Goal: Transaction & Acquisition: Book appointment/travel/reservation

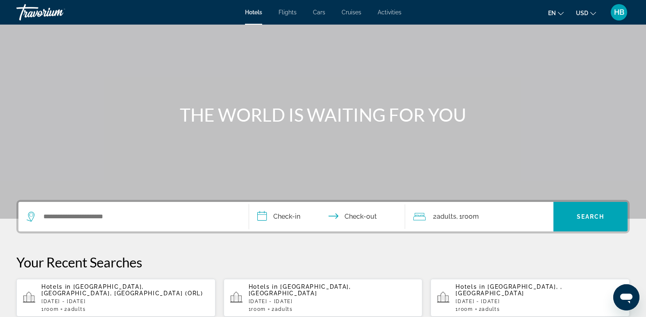
scroll to position [41, 0]
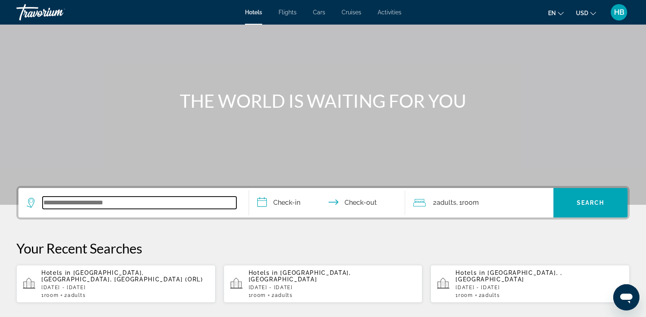
click at [50, 202] on input "Search widget" at bounding box center [140, 203] width 194 height 12
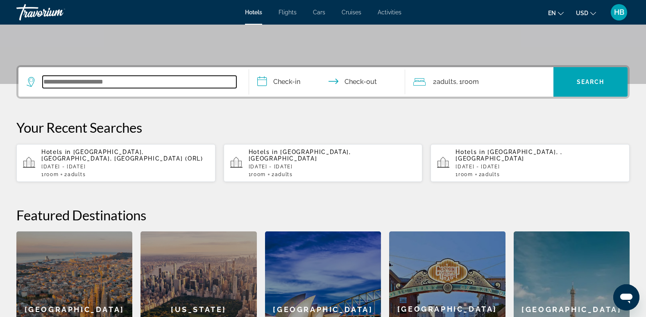
scroll to position [200, 0]
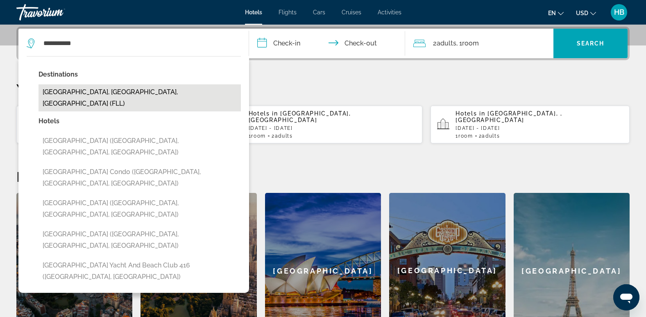
click at [72, 91] on button "[GEOGRAPHIC_DATA], [GEOGRAPHIC_DATA], [GEOGRAPHIC_DATA] (FLL)" at bounding box center [140, 97] width 202 height 27
type input "**********"
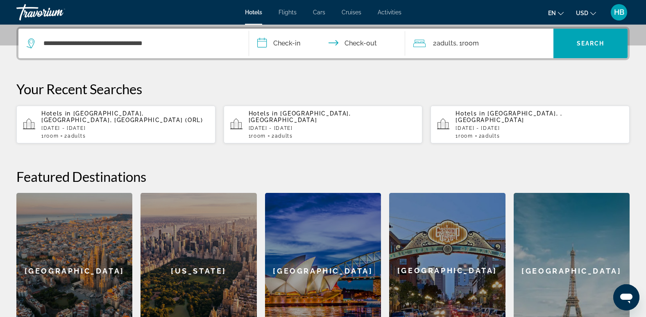
click at [288, 39] on input "**********" at bounding box center [329, 45] width 160 height 32
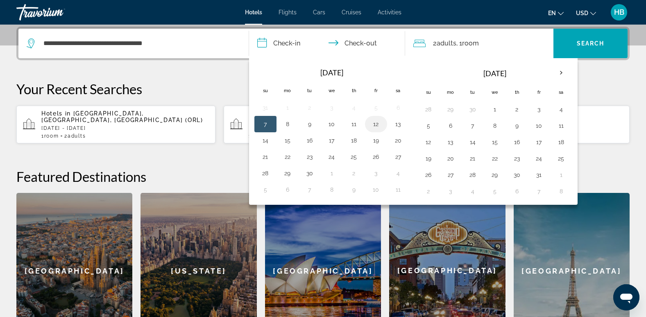
click at [377, 123] on button "12" at bounding box center [376, 123] width 13 height 11
click at [398, 123] on button "13" at bounding box center [398, 123] width 13 height 11
type input "**********"
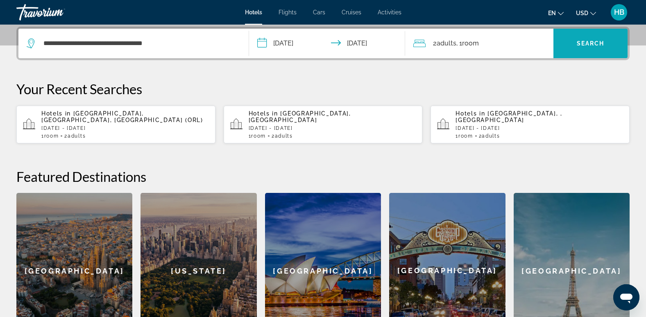
click at [583, 43] on span "Search" at bounding box center [591, 43] width 28 height 7
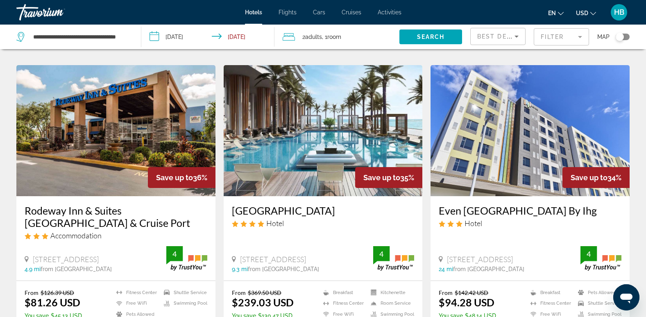
scroll to position [940, 0]
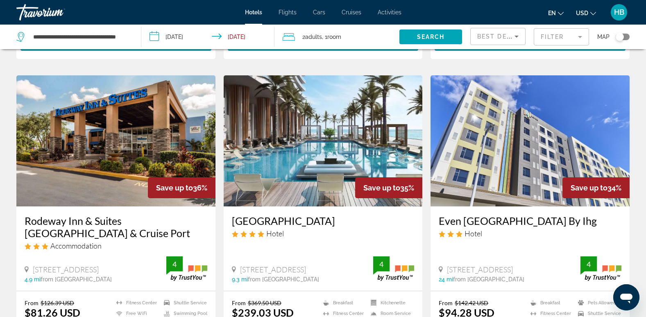
click at [347, 102] on img "Main content" at bounding box center [323, 140] width 199 height 131
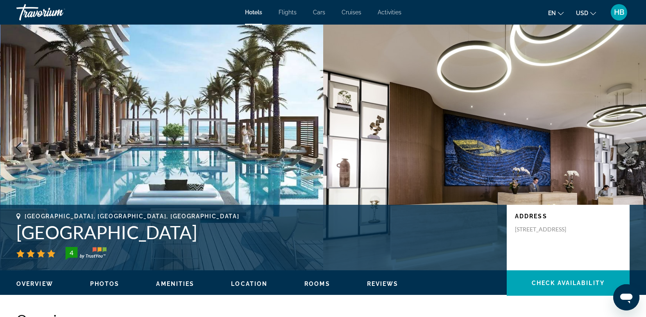
click at [629, 148] on icon "Next image" at bounding box center [628, 148] width 10 height 10
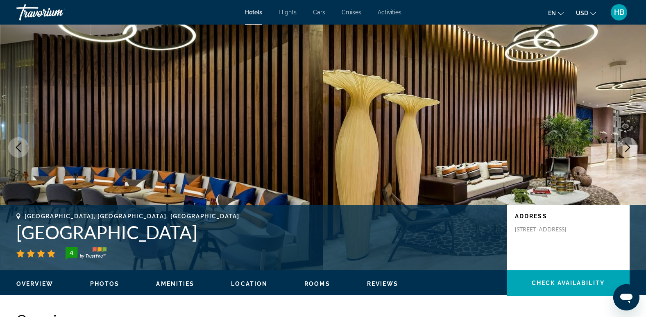
click at [629, 148] on icon "Next image" at bounding box center [628, 148] width 10 height 10
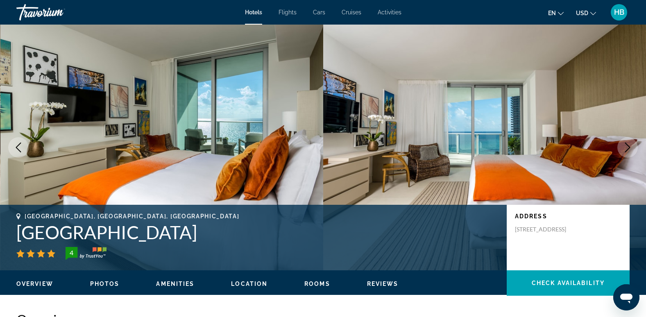
click at [629, 148] on icon "Next image" at bounding box center [628, 148] width 10 height 10
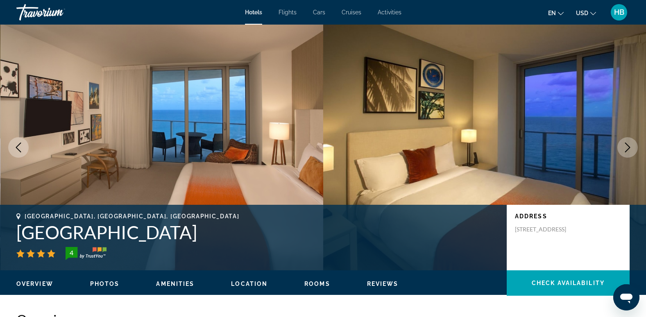
click at [629, 148] on icon "Next image" at bounding box center [628, 148] width 10 height 10
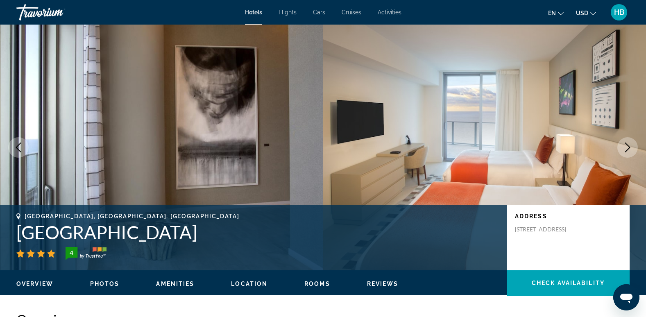
click at [629, 148] on icon "Next image" at bounding box center [628, 148] width 10 height 10
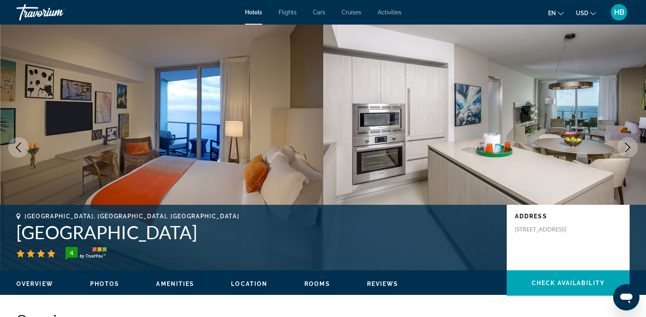
click at [629, 148] on icon "Next image" at bounding box center [628, 148] width 10 height 10
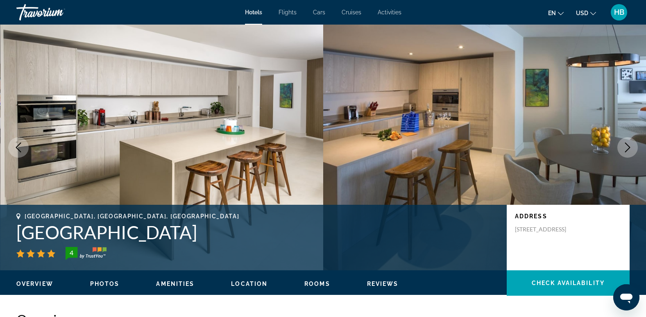
click at [629, 148] on icon "Next image" at bounding box center [628, 148] width 10 height 10
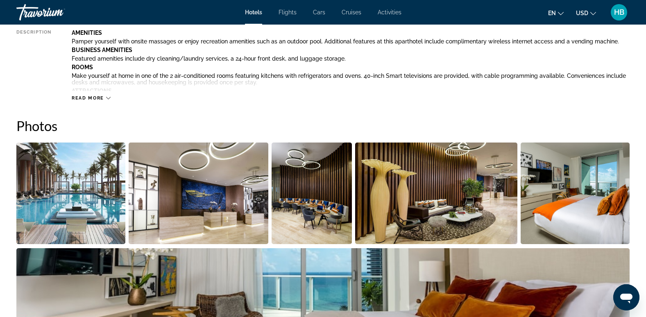
scroll to position [321, 0]
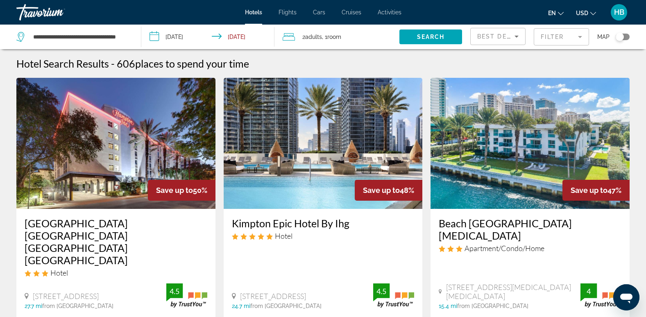
scroll to position [15, 0]
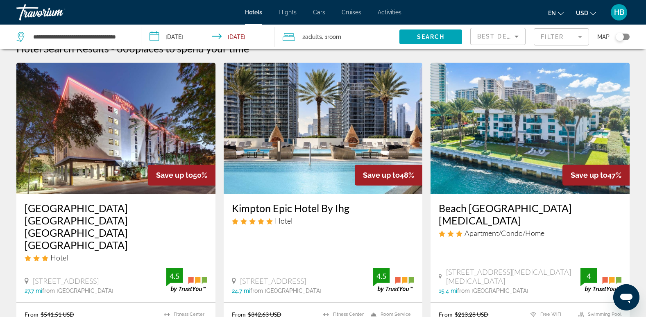
click at [343, 138] on img "Main content" at bounding box center [323, 128] width 199 height 131
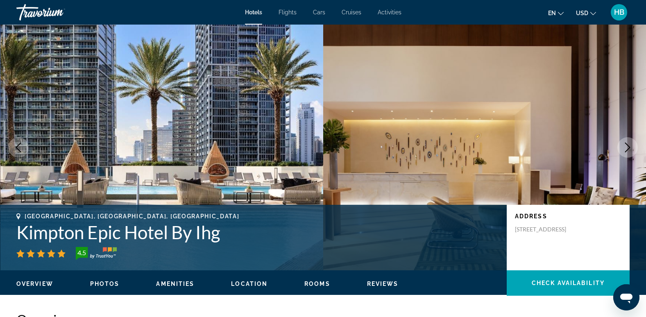
click at [627, 145] on icon "Next image" at bounding box center [628, 148] width 10 height 10
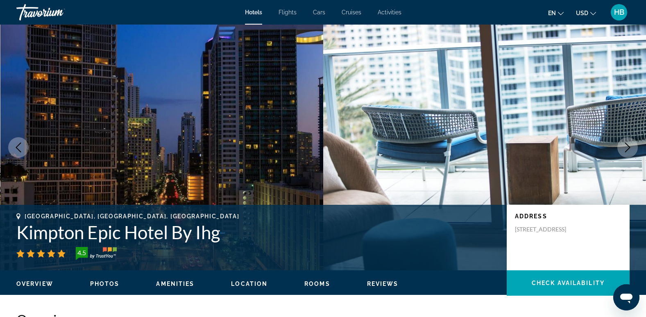
click at [627, 145] on icon "Next image" at bounding box center [628, 148] width 10 height 10
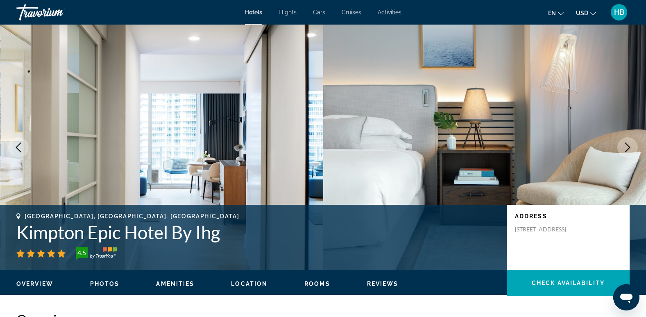
click at [16, 144] on icon "Previous image" at bounding box center [19, 148] width 10 height 10
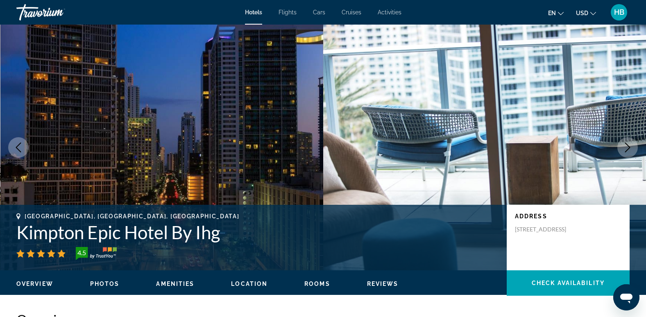
click at [627, 150] on icon "Next image" at bounding box center [627, 148] width 5 height 10
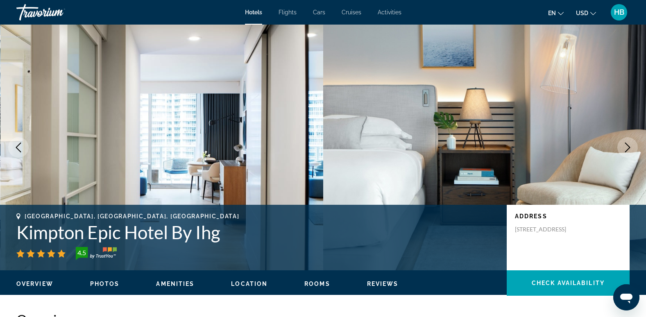
click at [627, 139] on button "Next image" at bounding box center [628, 147] width 20 height 20
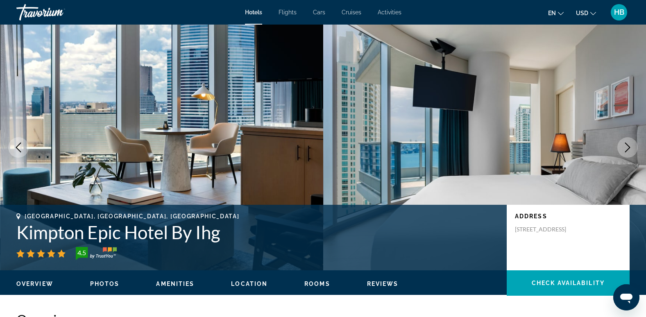
click at [627, 139] on button "Next image" at bounding box center [628, 147] width 20 height 20
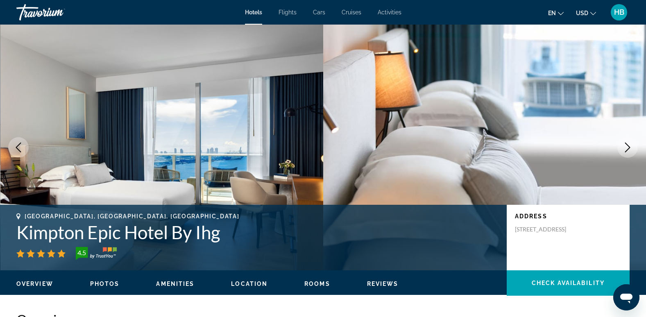
click at [627, 139] on button "Next image" at bounding box center [628, 147] width 20 height 20
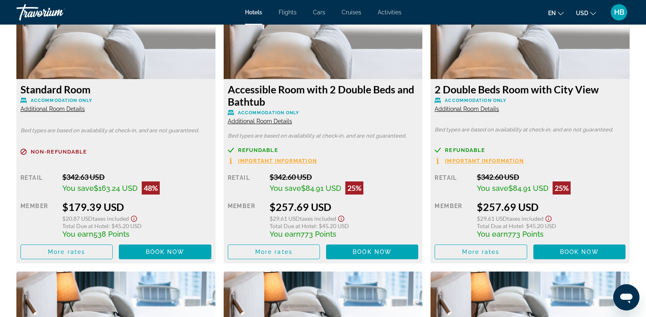
scroll to position [1153, 0]
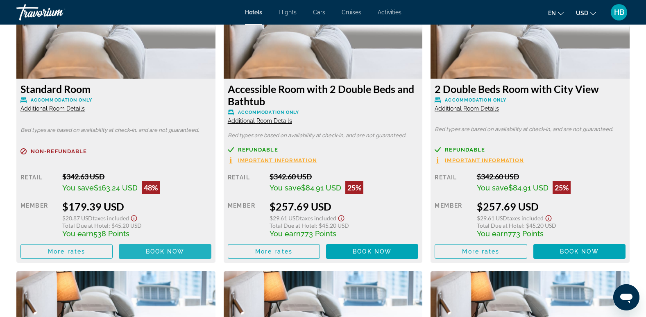
click at [159, 246] on span "Main content" at bounding box center [165, 252] width 92 height 20
